Goal: Check status: Check status

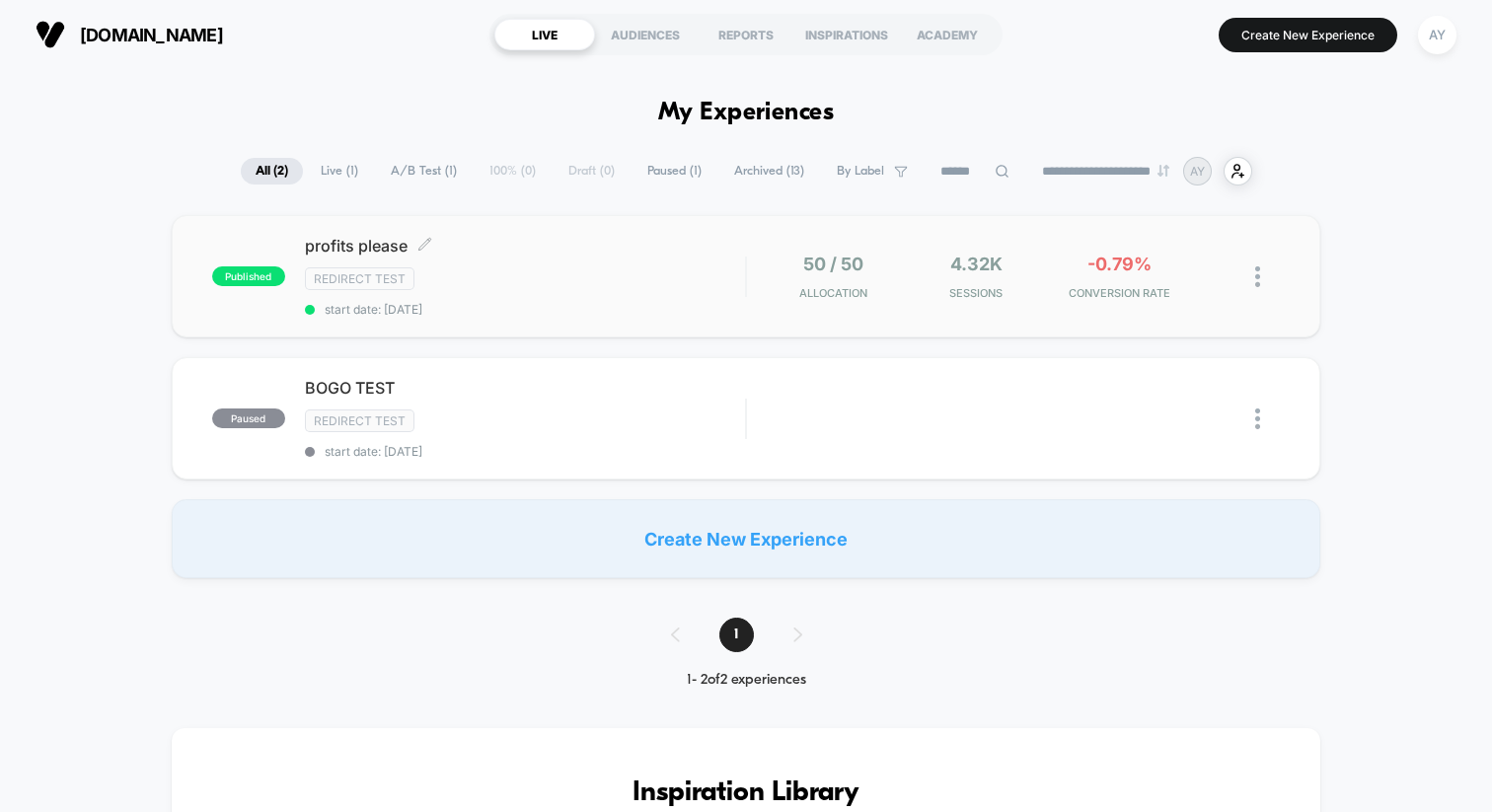
click at [591, 308] on span "start date: [DATE]" at bounding box center [525, 309] width 440 height 15
click at [571, 302] on span "start date: [DATE]" at bounding box center [525, 309] width 440 height 15
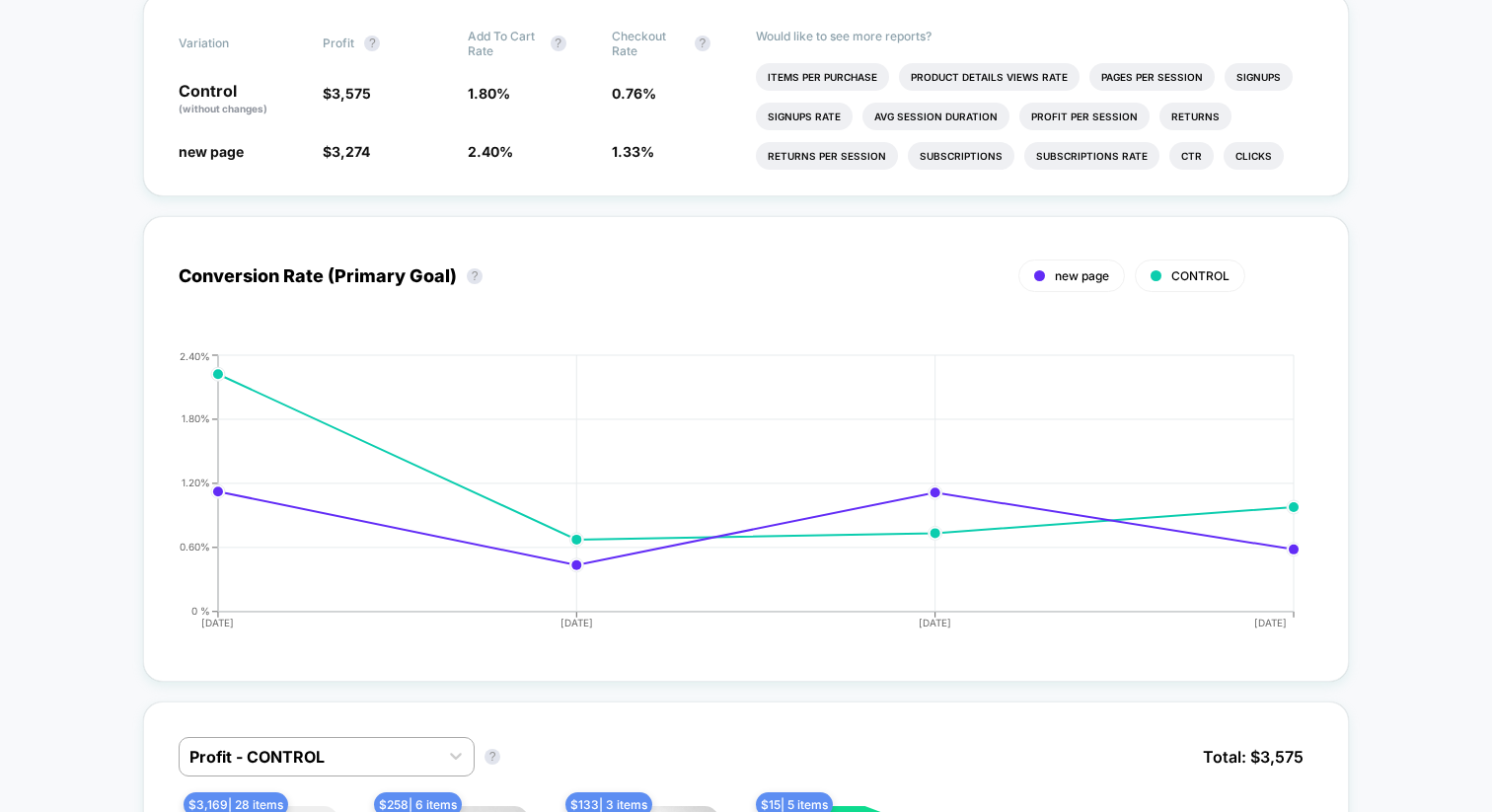
scroll to position [704, 0]
